Goal: Complete application form

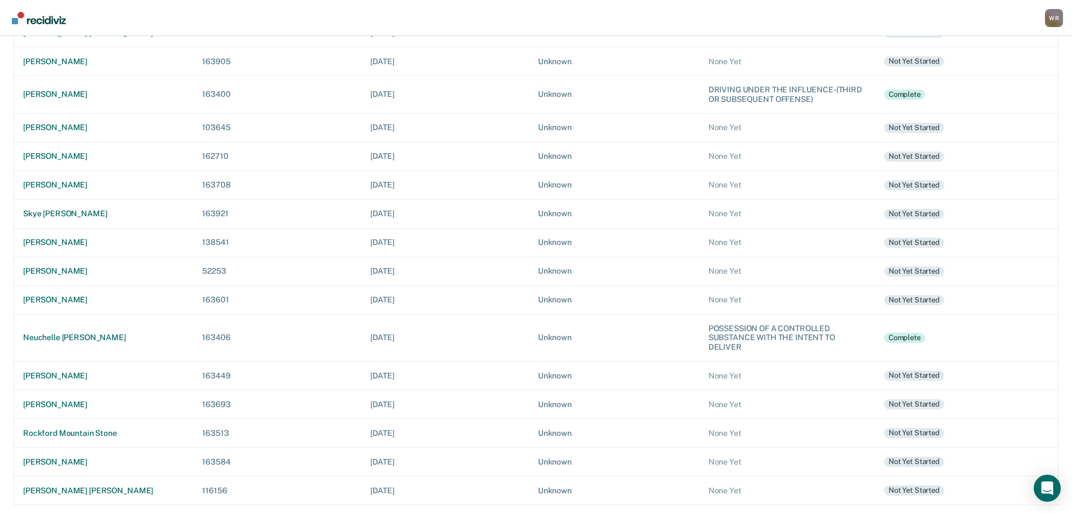
scroll to position [170, 0]
click at [74, 430] on div "rockford mountain stone" at bounding box center [103, 432] width 161 height 10
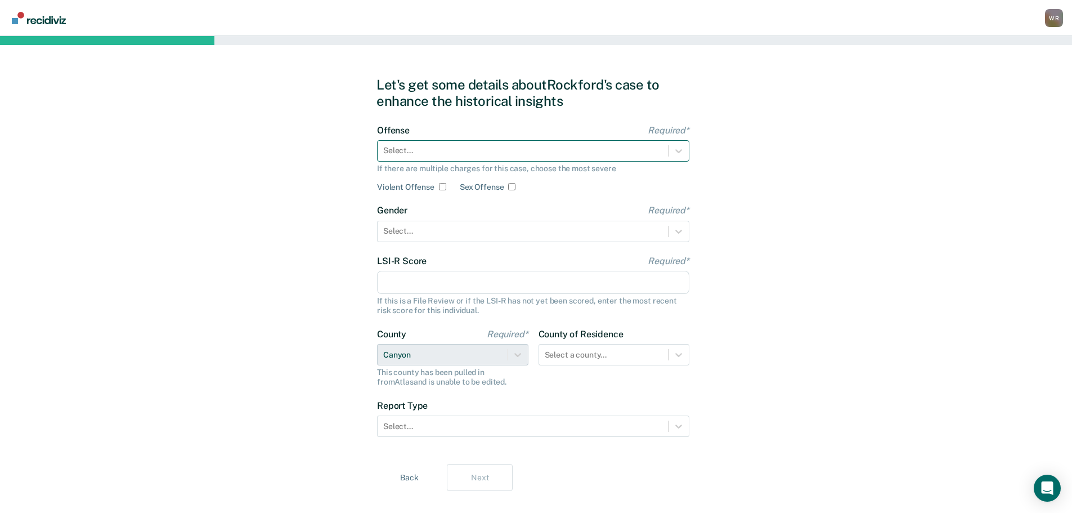
click at [594, 156] on div at bounding box center [522, 151] width 279 height 12
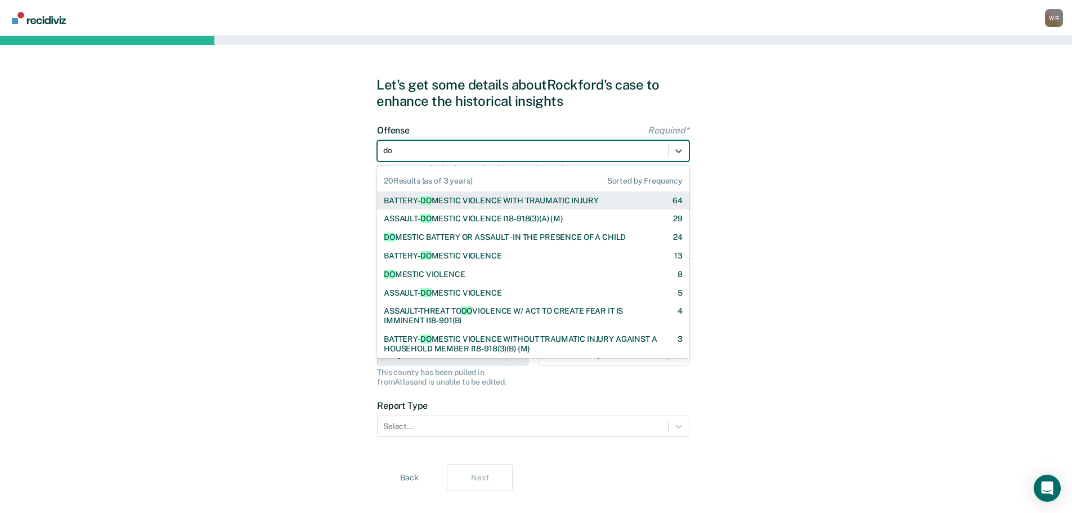
type input "dom"
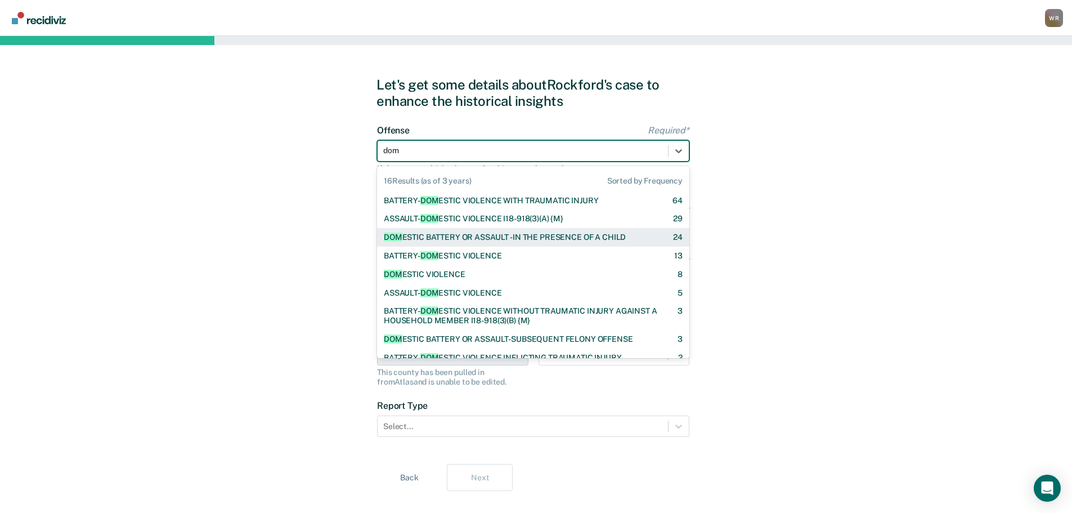
click at [528, 239] on div "DOM ESTIC BATTERY OR ASSAULT -IN THE PRESENCE OF A CHILD" at bounding box center [505, 237] width 242 height 10
checkbox input "true"
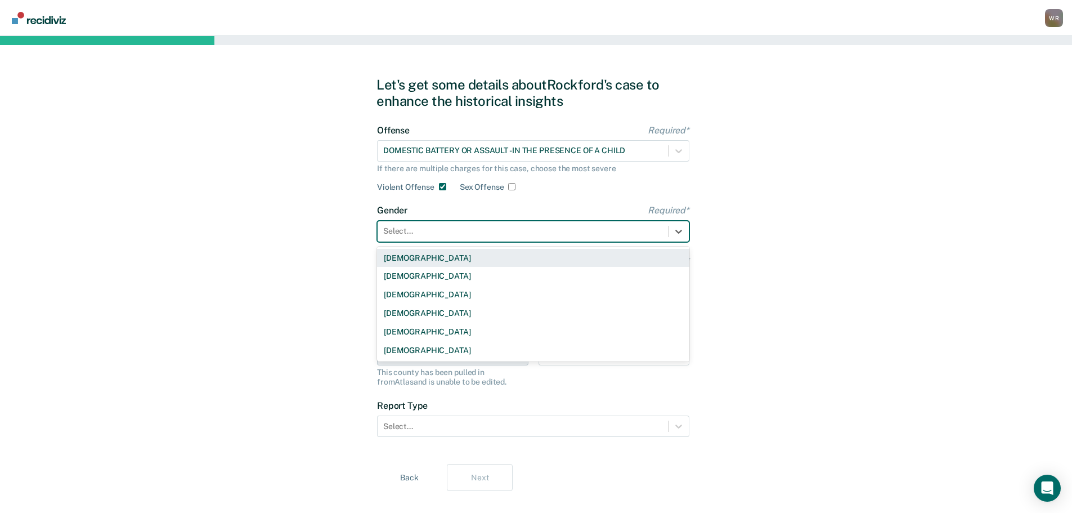
click at [442, 234] on div at bounding box center [522, 231] width 279 height 12
click at [406, 262] on div "[DEMOGRAPHIC_DATA]" at bounding box center [533, 258] width 312 height 19
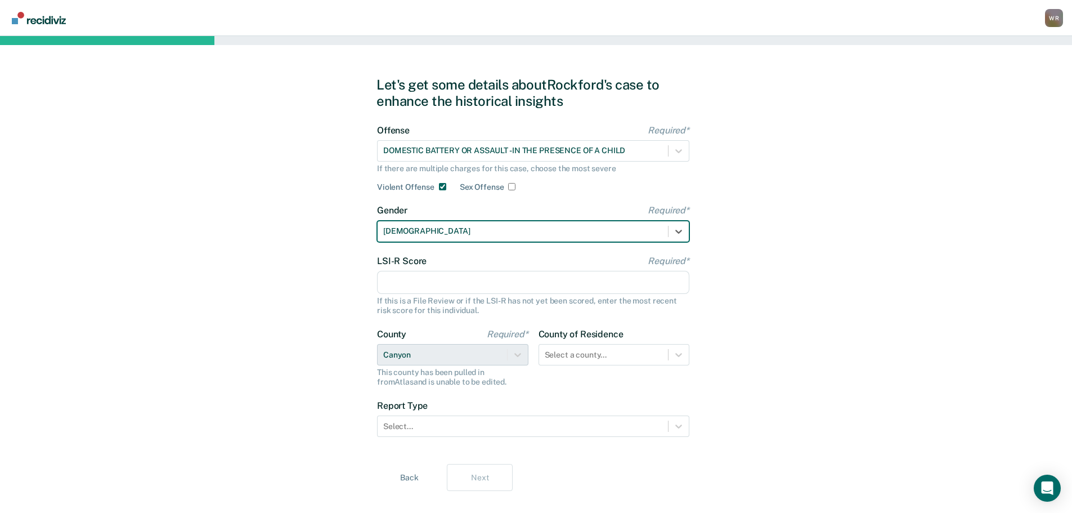
click at [411, 278] on input "LSI-R Score Required*" at bounding box center [533, 283] width 312 height 24
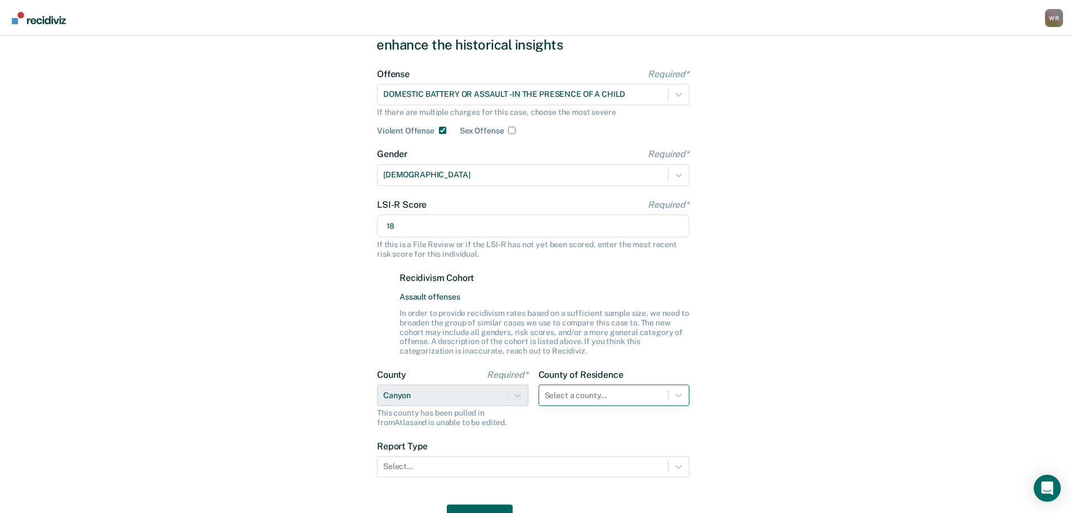
type input "18"
click at [567, 396] on div "Select a county..." at bounding box center [613, 394] width 151 height 21
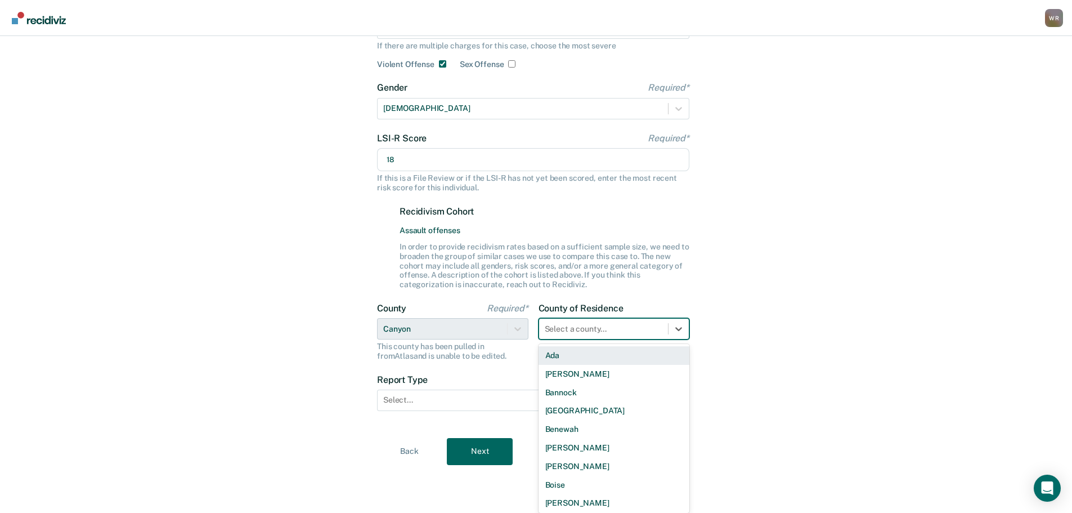
click at [559, 351] on div "Ada" at bounding box center [613, 355] width 151 height 19
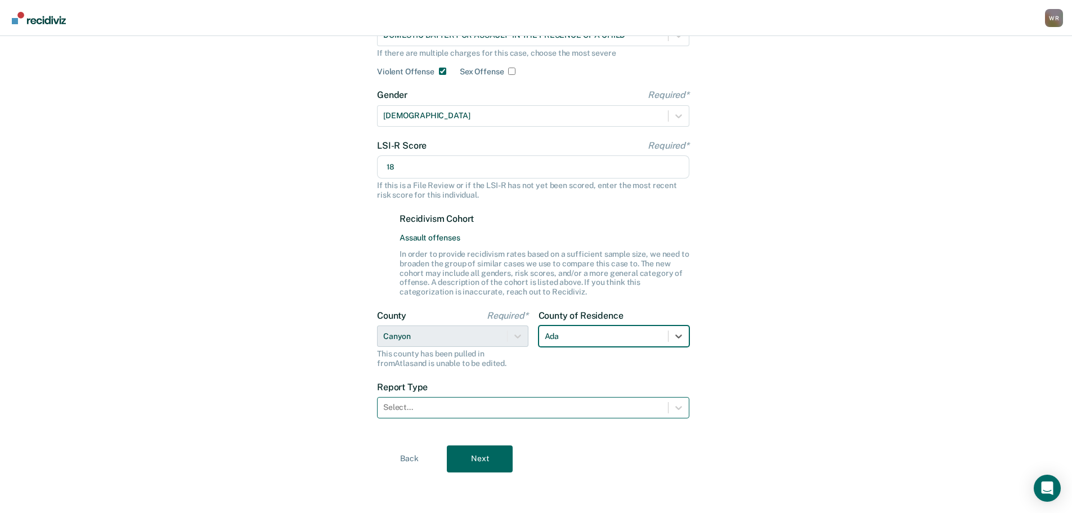
click at [468, 409] on div at bounding box center [522, 407] width 279 height 12
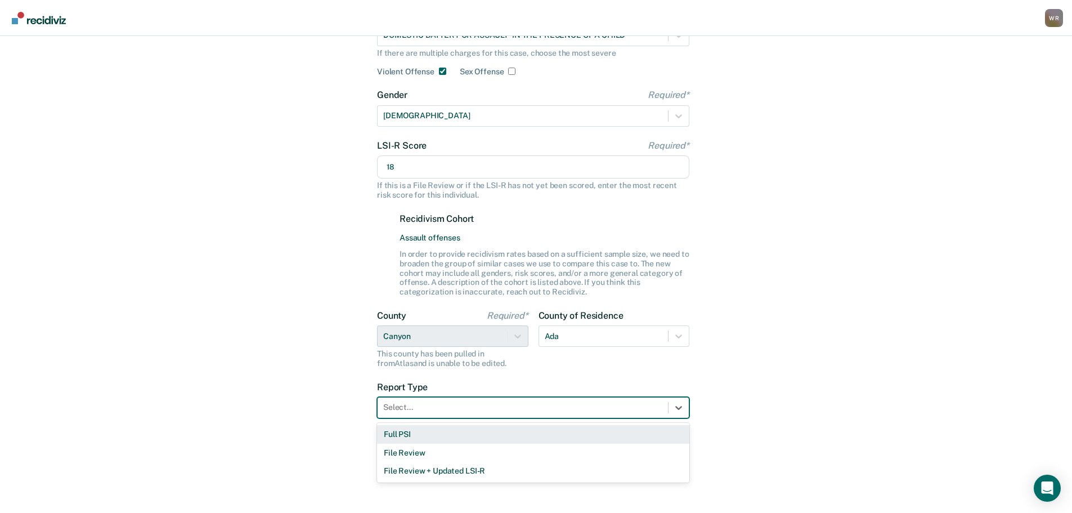
click at [457, 438] on div "Full PSI" at bounding box center [533, 434] width 312 height 19
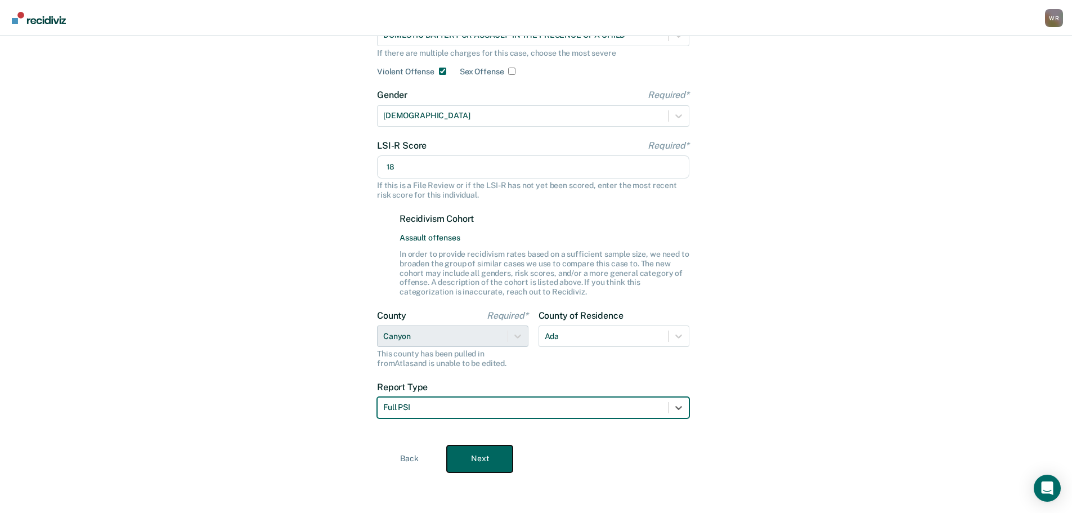
click at [482, 457] on button "Next" at bounding box center [480, 458] width 66 height 27
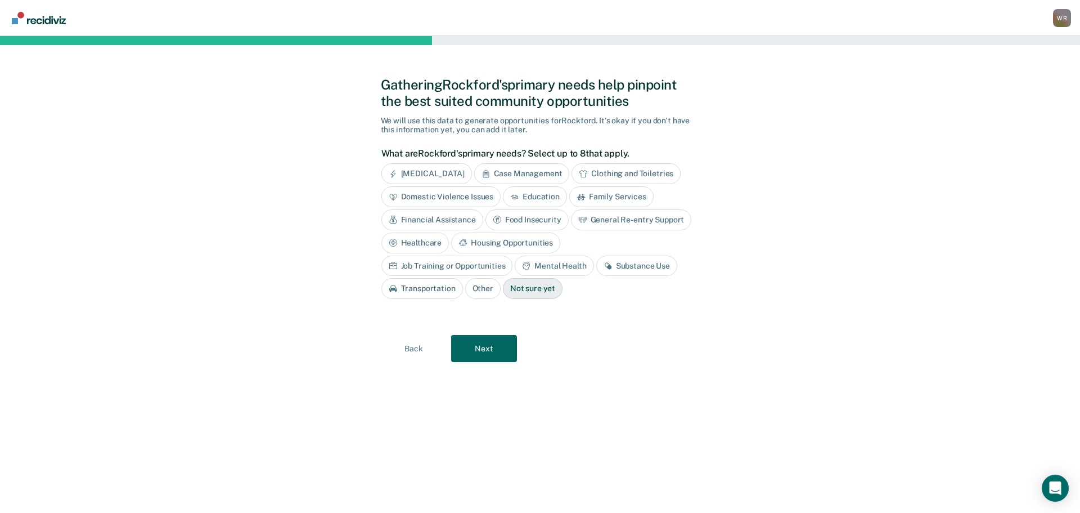
drag, startPoint x: 436, startPoint y: 198, endPoint x: 437, endPoint y: 191, distance: 6.8
click at [436, 198] on div "Domestic Violence Issues" at bounding box center [441, 196] width 120 height 21
click at [515, 259] on div "Mental Health" at bounding box center [554, 265] width 79 height 21
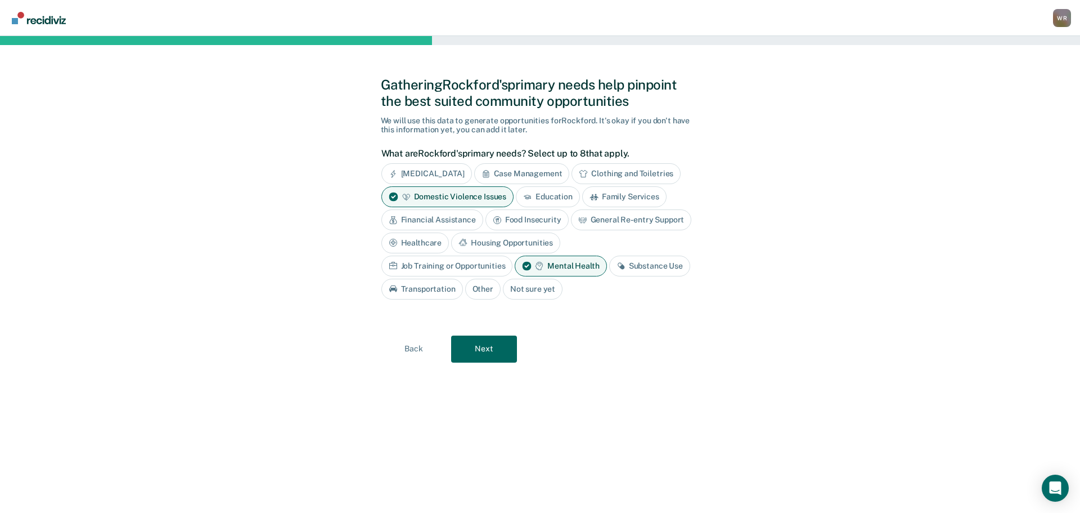
click at [609, 271] on div "Substance Use" at bounding box center [649, 265] width 81 height 21
click at [480, 347] on button "Next" at bounding box center [484, 348] width 66 height 27
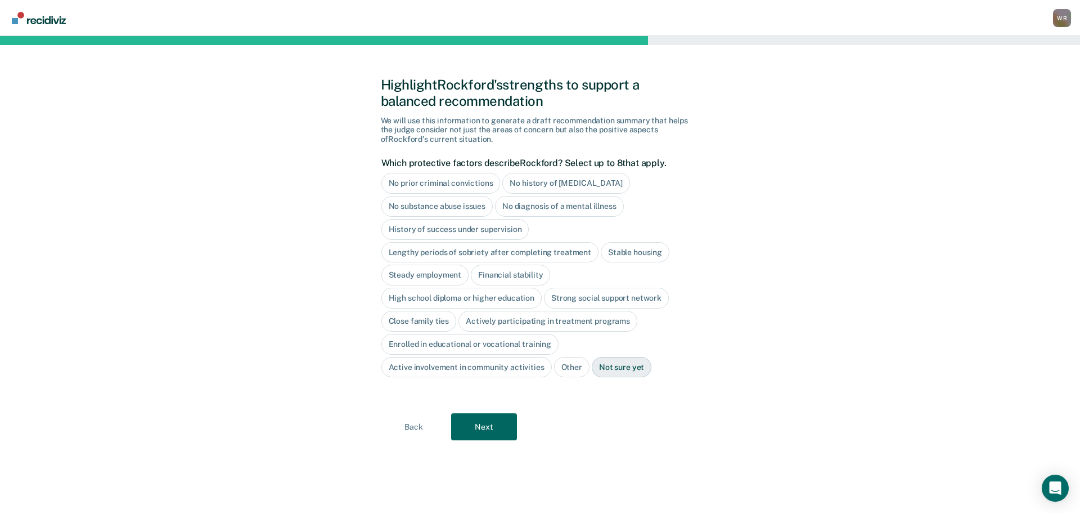
click at [465, 185] on div "No prior criminal convictions" at bounding box center [440, 183] width 119 height 21
click at [438, 276] on div "Steady employment" at bounding box center [425, 275] width 88 height 21
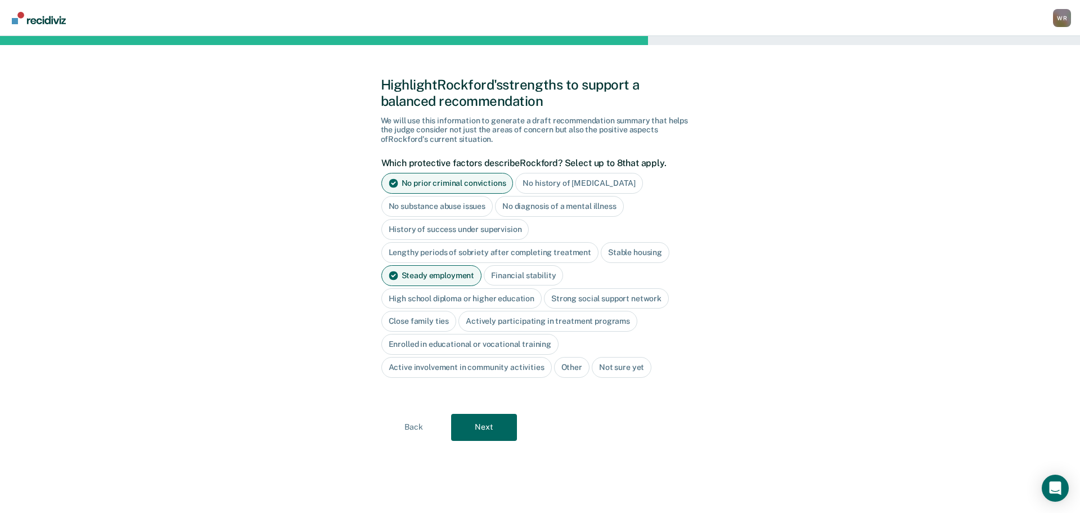
click at [532, 276] on div "Financial stability" at bounding box center [523, 275] width 79 height 21
click at [613, 254] on div "Stable housing" at bounding box center [635, 252] width 69 height 21
click at [459, 296] on div "High school diploma or higher education" at bounding box center [461, 298] width 161 height 21
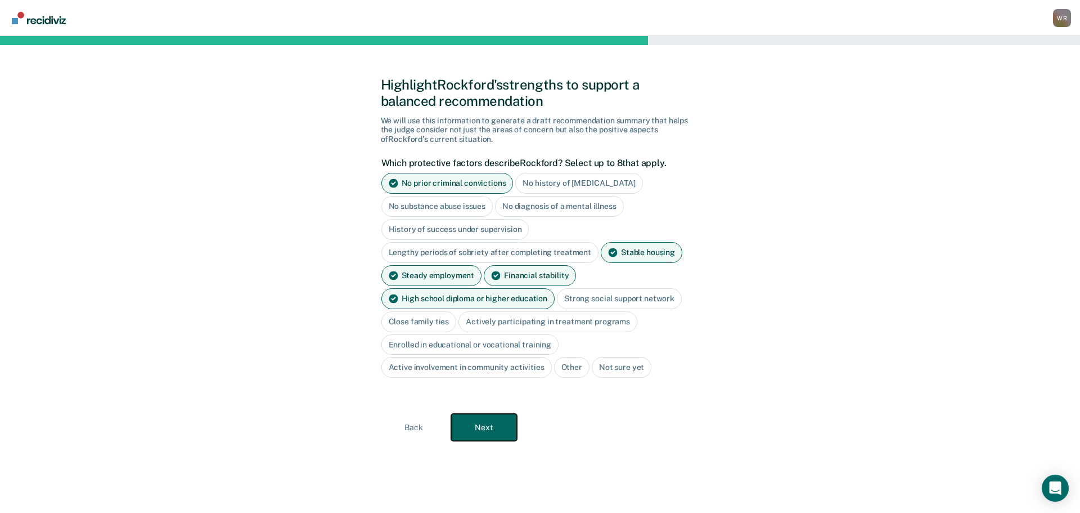
click at [489, 427] on button "Next" at bounding box center [484, 427] width 66 height 27
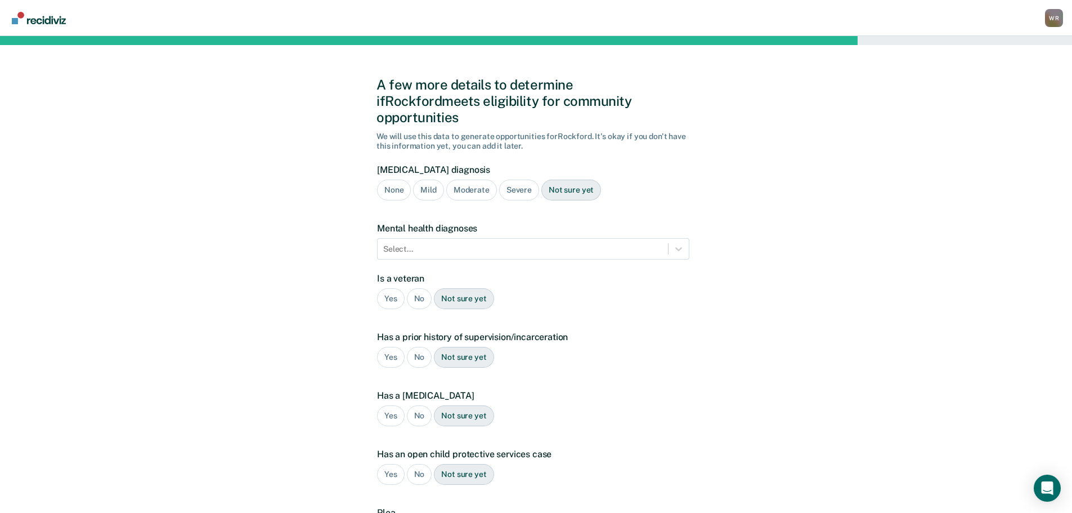
click at [514, 179] on div "Severe" at bounding box center [519, 189] width 40 height 21
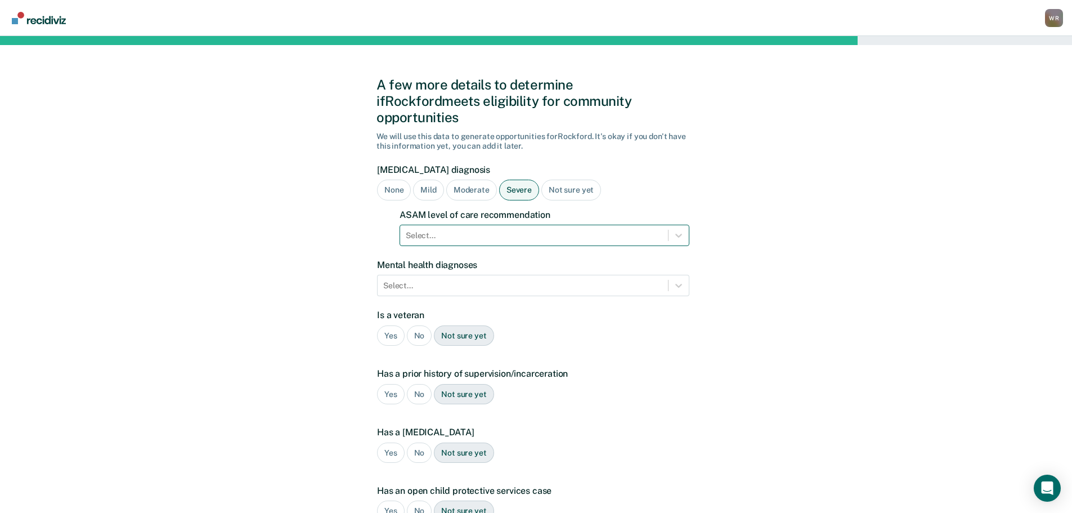
click at [488, 230] on div at bounding box center [534, 236] width 257 height 12
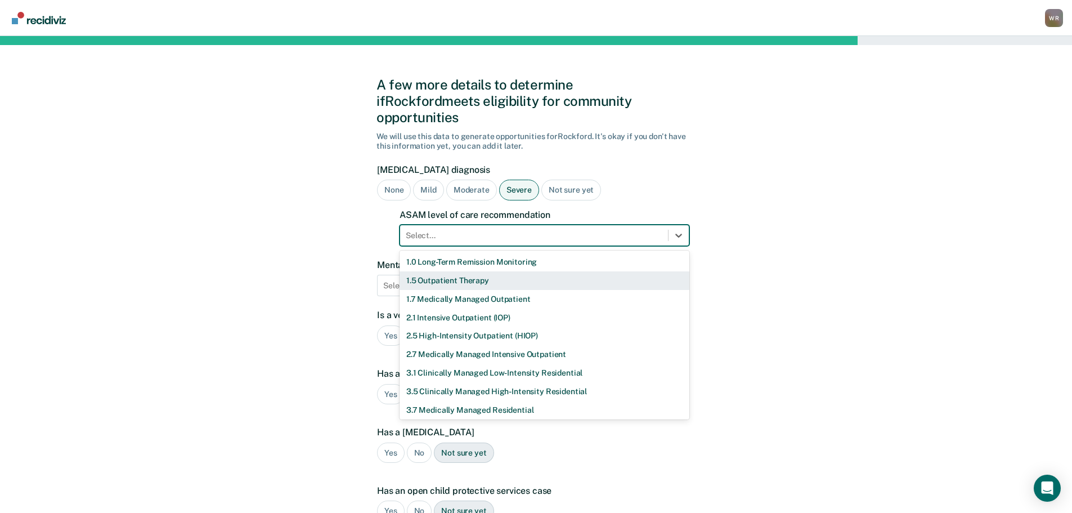
click at [448, 271] on div "1.5 Outpatient Therapy" at bounding box center [544, 280] width 290 height 19
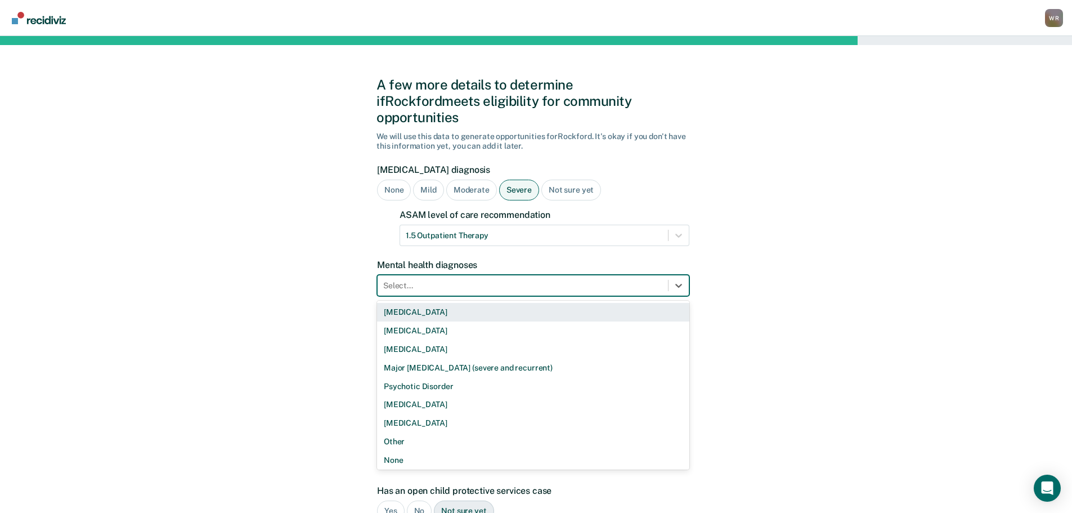
click at [439, 280] on div at bounding box center [522, 286] width 279 height 12
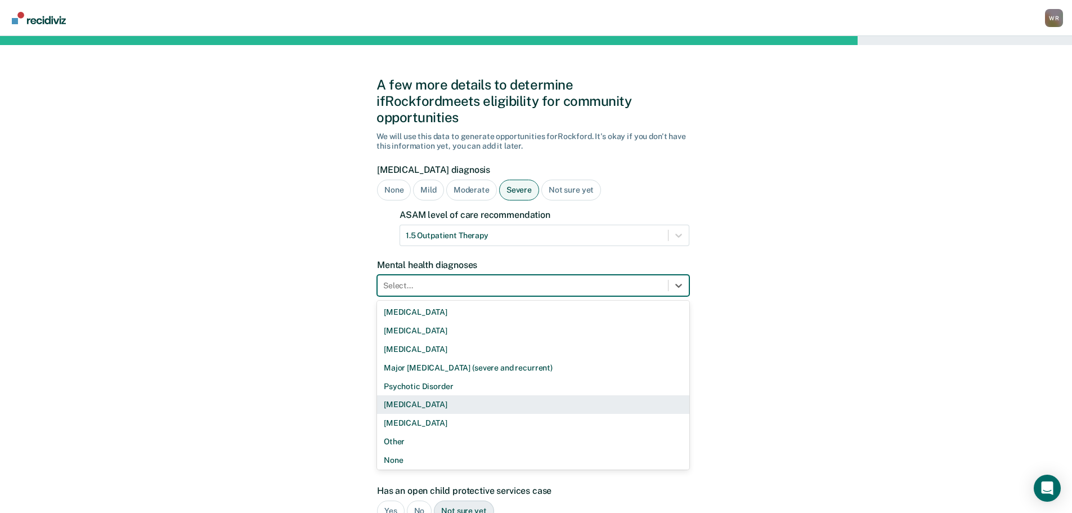
scroll to position [2, 0]
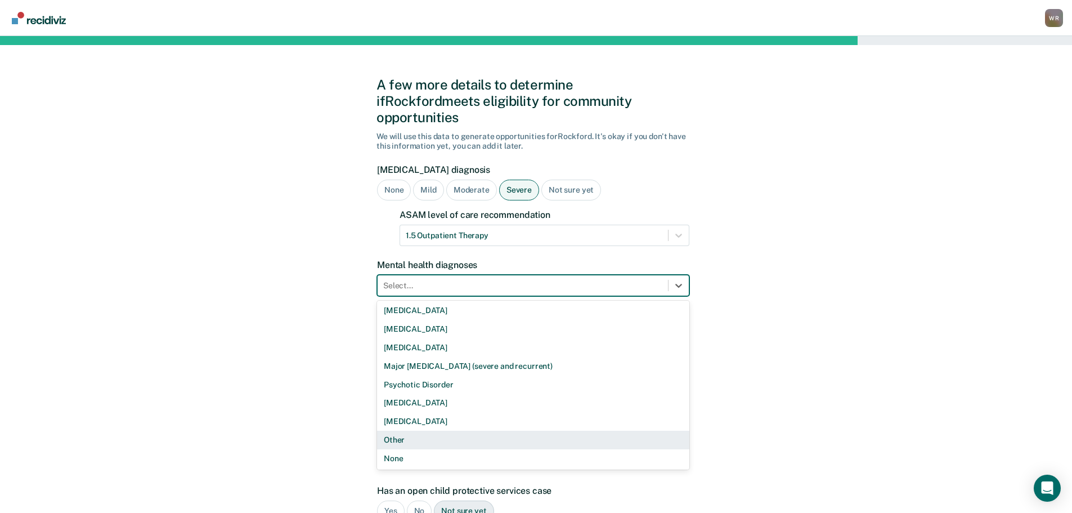
click at [403, 430] on div "Other" at bounding box center [533, 439] width 312 height 19
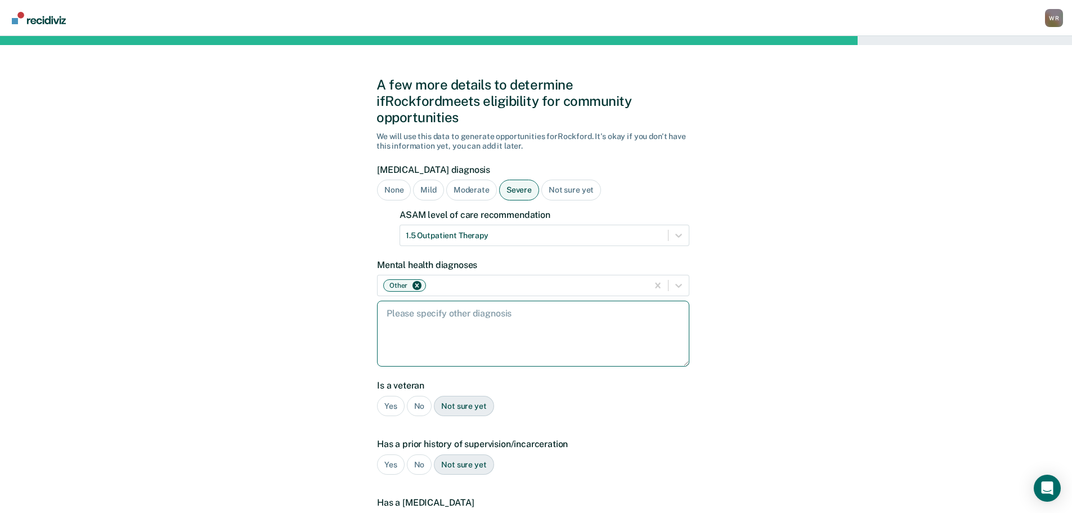
click at [448, 313] on textarea at bounding box center [533, 333] width 312 height 66
type textarea "[MEDICAL_DATA]"
click at [394, 396] on div "Yes" at bounding box center [391, 406] width 28 height 21
click at [414, 454] on div "No" at bounding box center [419, 464] width 25 height 21
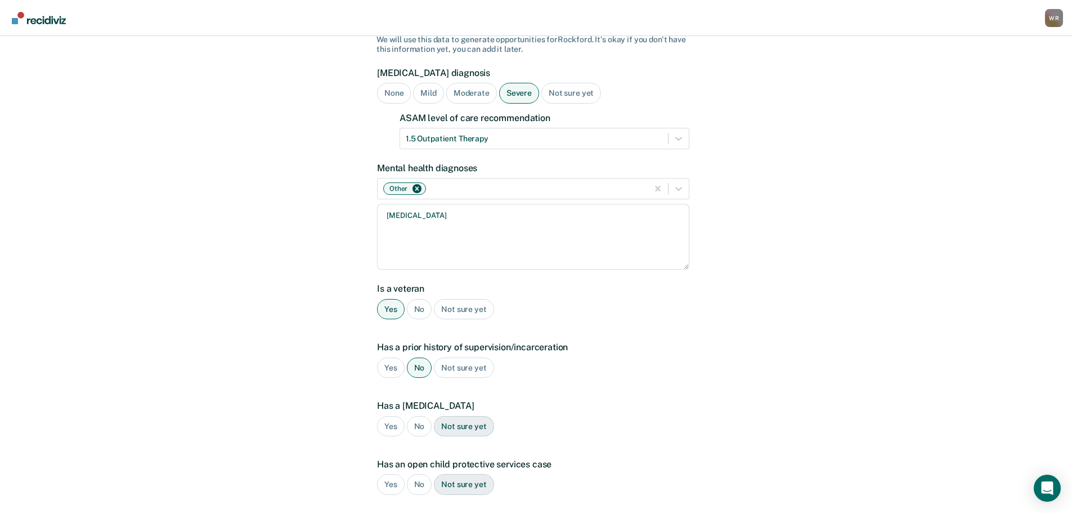
scroll to position [113, 0]
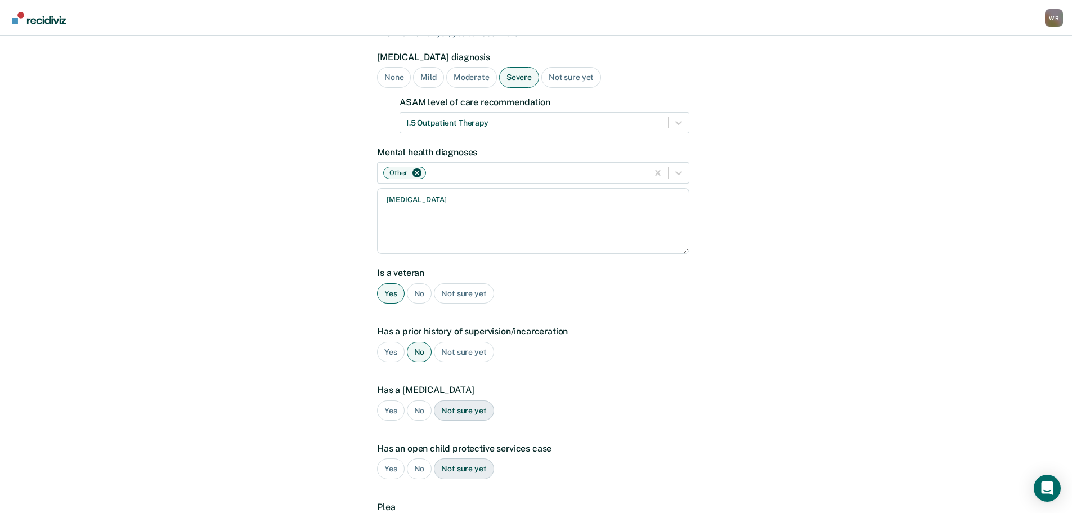
click at [416, 400] on div "No" at bounding box center [419, 410] width 25 height 21
click at [415, 458] on div "No" at bounding box center [419, 468] width 25 height 21
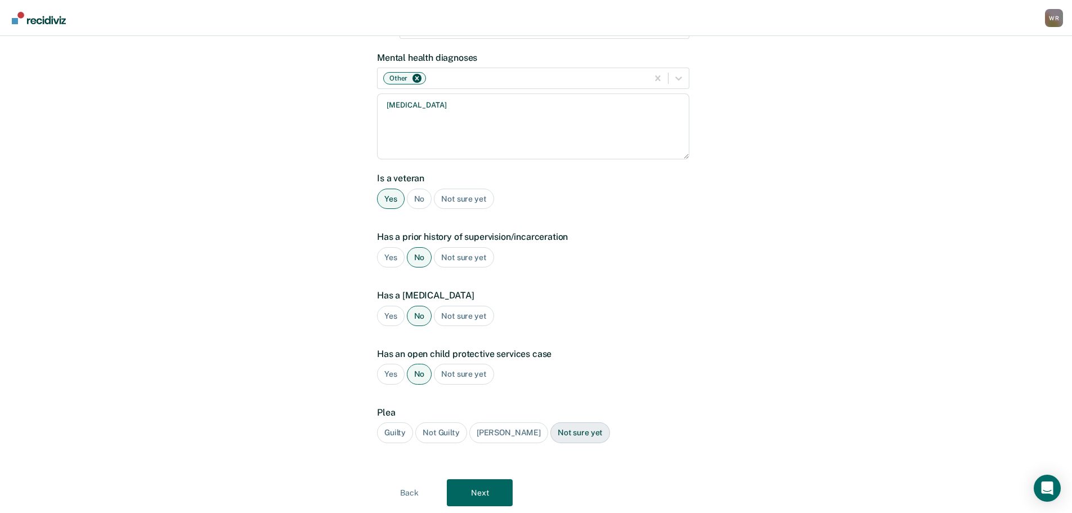
scroll to position [225, 0]
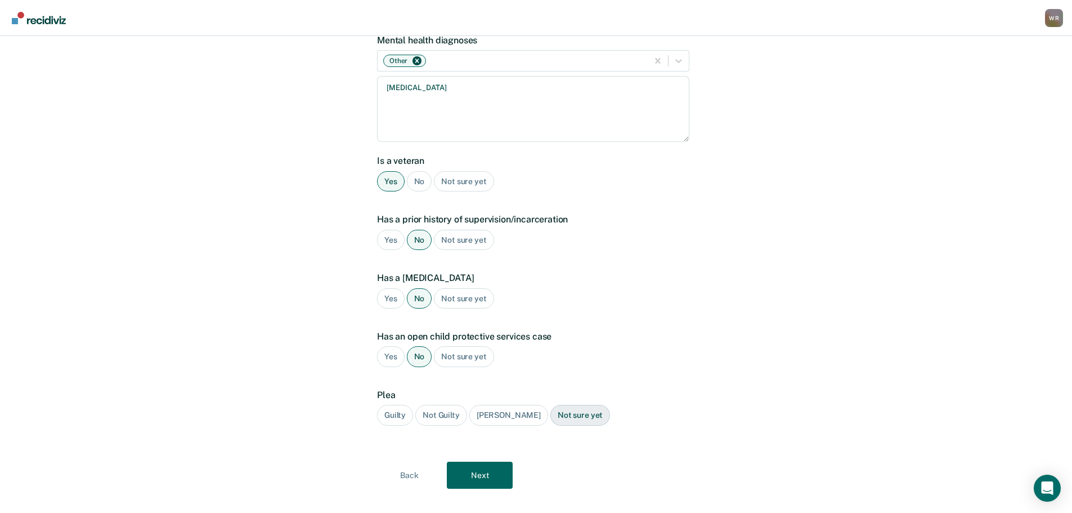
click at [395, 405] on div "Guilty" at bounding box center [395, 415] width 36 height 21
click at [471, 461] on button "Next" at bounding box center [480, 474] width 66 height 27
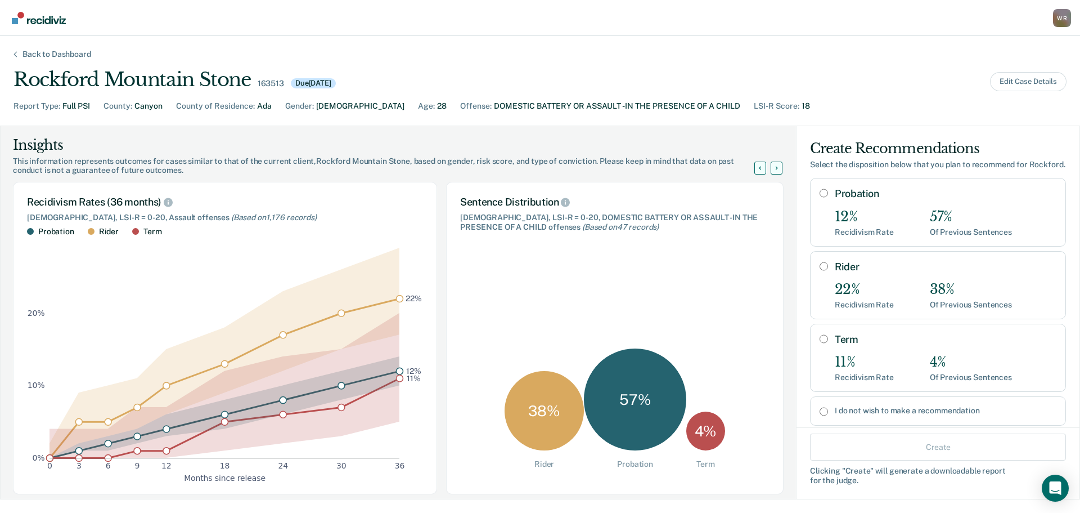
click at [820, 271] on input "Rider" at bounding box center [824, 266] width 8 height 9
radio input "true"
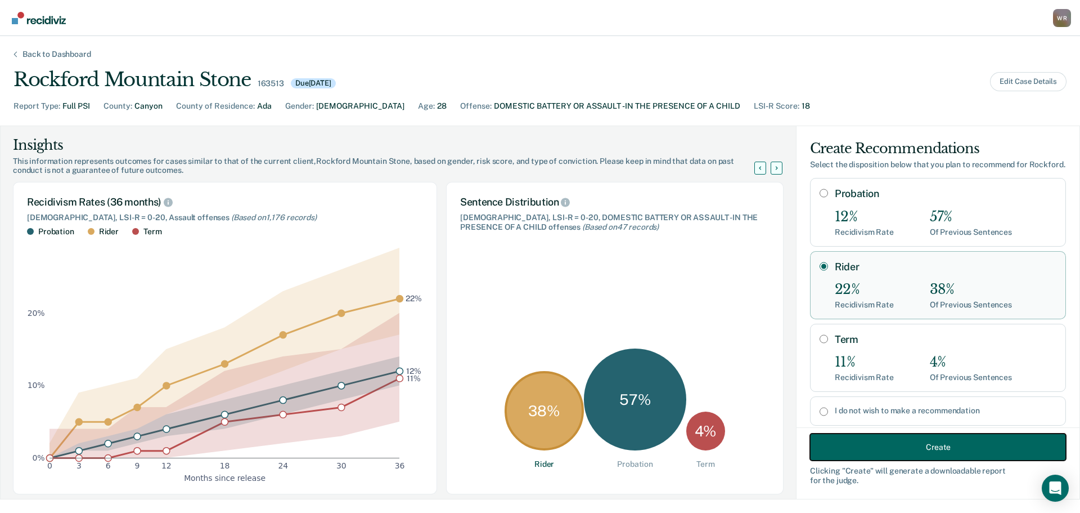
click at [905, 448] on button "Create" at bounding box center [938, 446] width 256 height 27
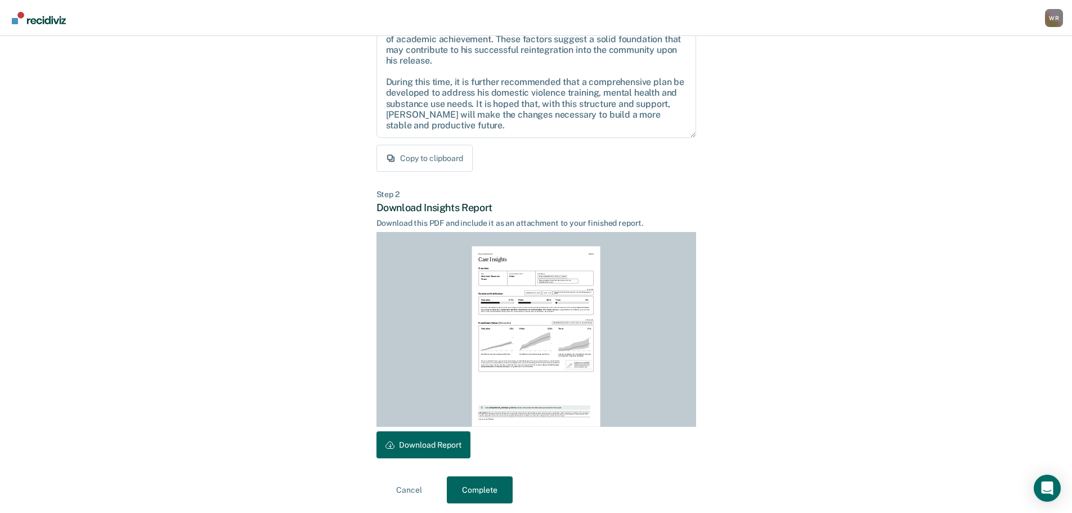
scroll to position [129, 0]
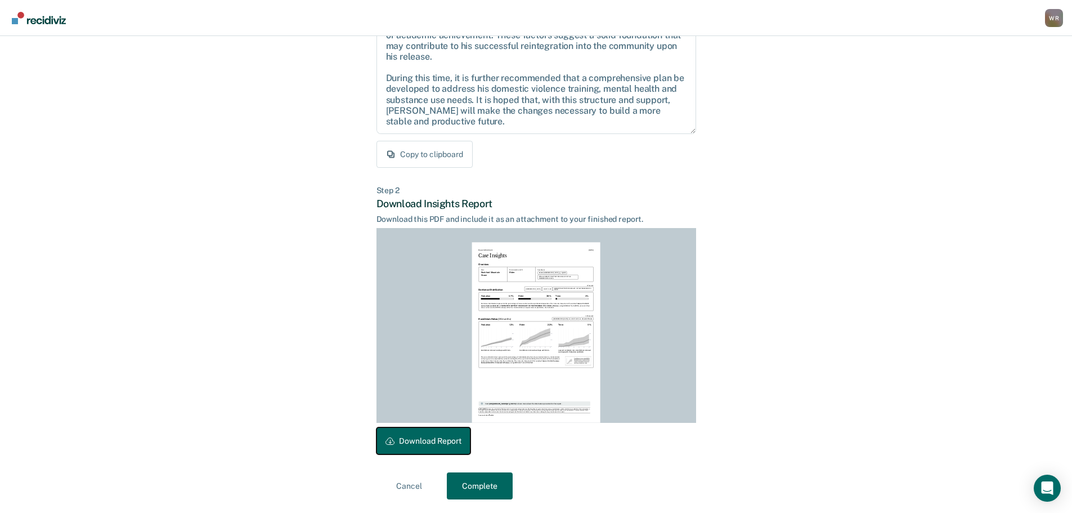
click at [425, 440] on button "Download Report" at bounding box center [423, 440] width 94 height 27
click at [478, 484] on button "Complete" at bounding box center [480, 485] width 66 height 27
